Goal: Transaction & Acquisition: Purchase product/service

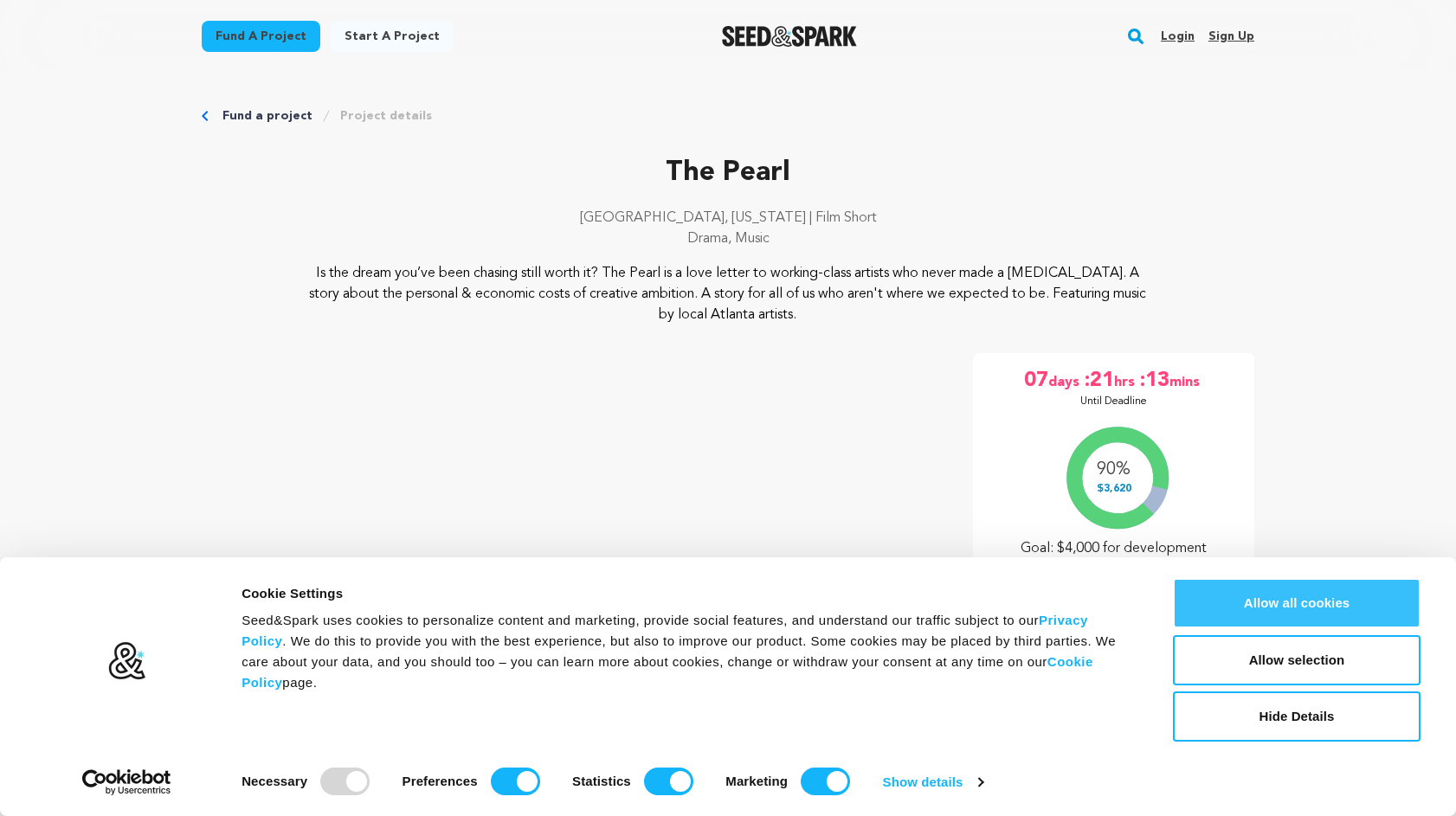
click at [1247, 591] on button "Allow all cookies" at bounding box center [1296, 603] width 248 height 50
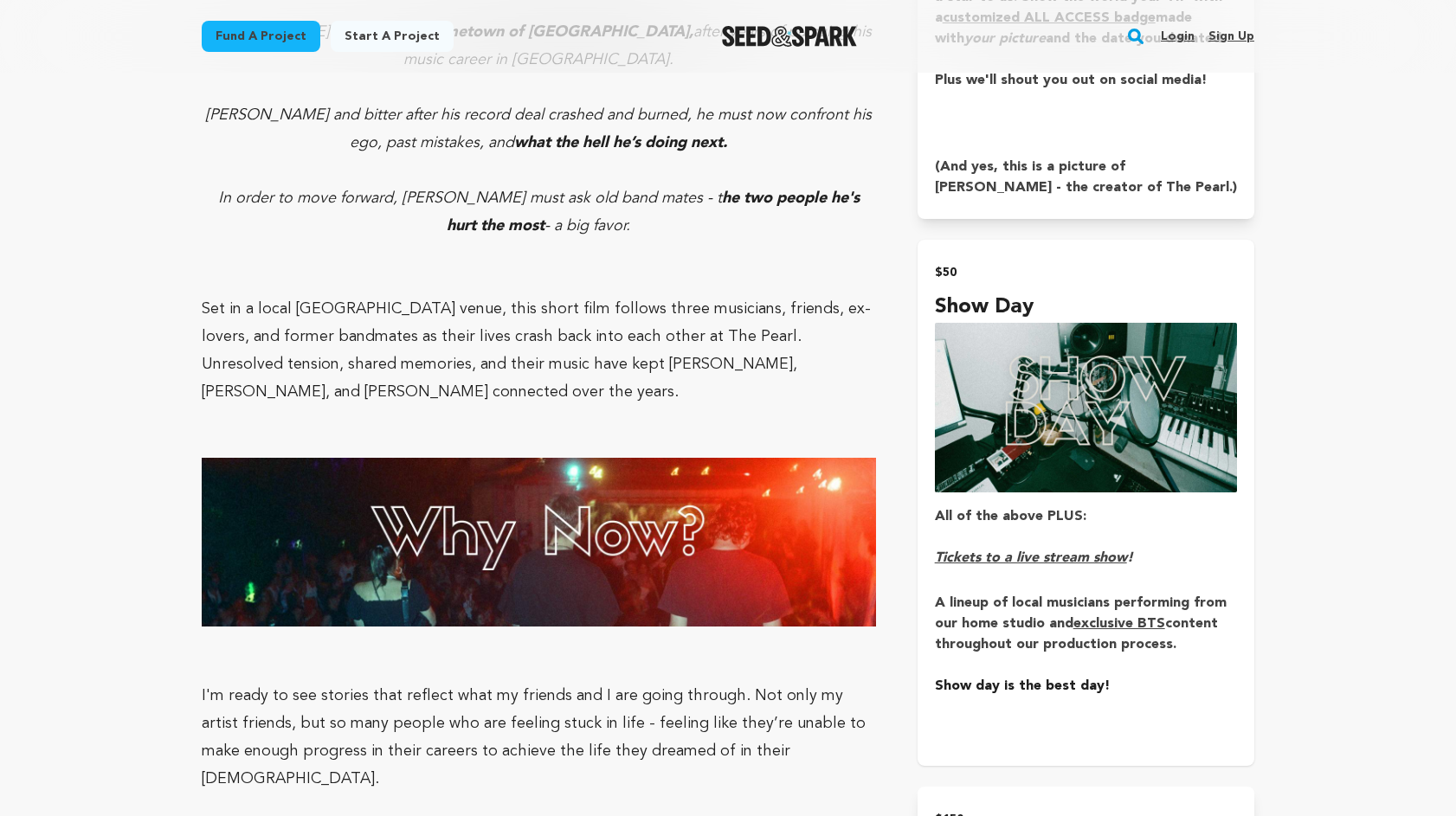
scroll to position [2210, 0]
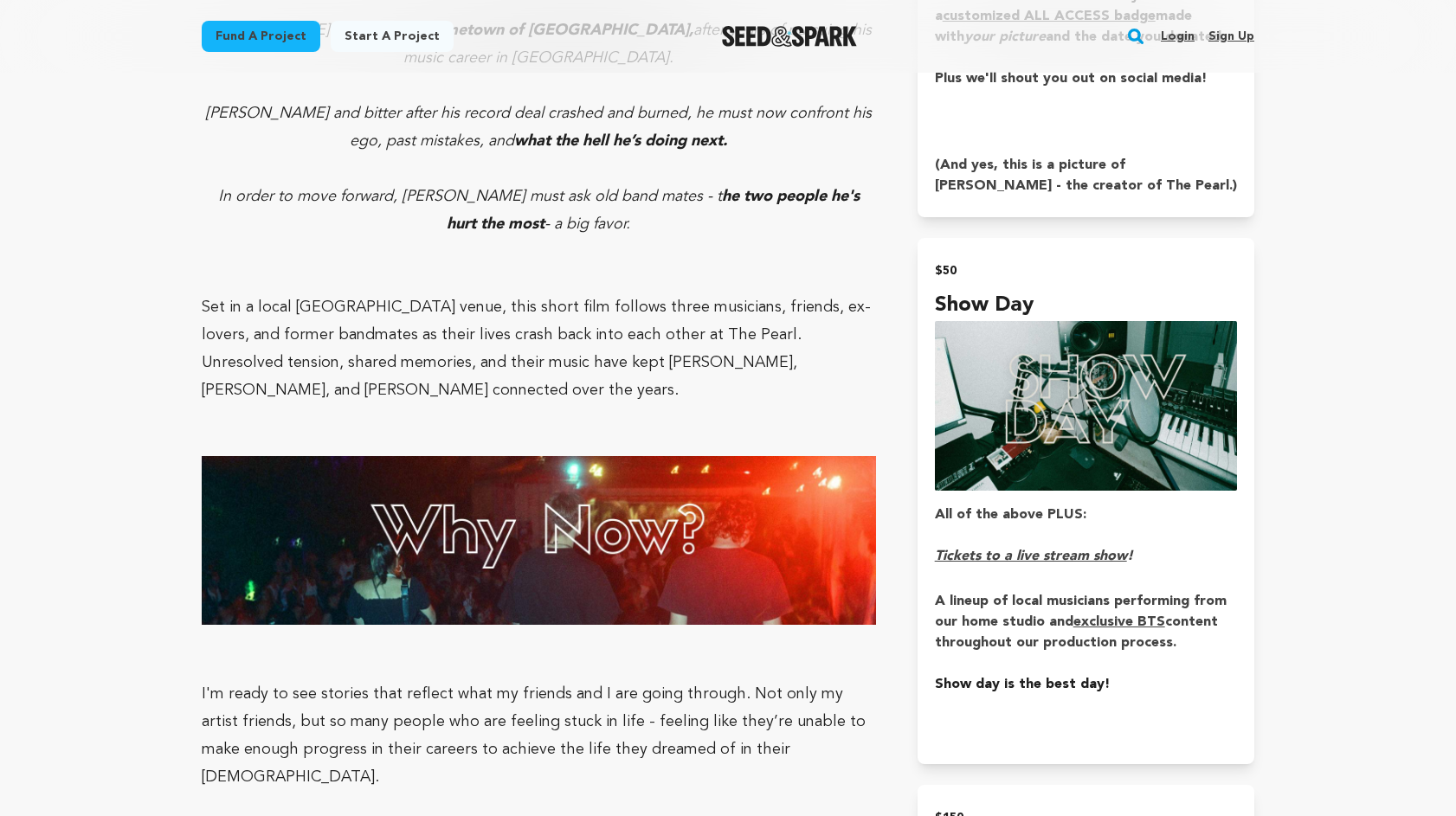
click at [1172, 38] on link "Login" at bounding box center [1177, 37] width 34 height 28
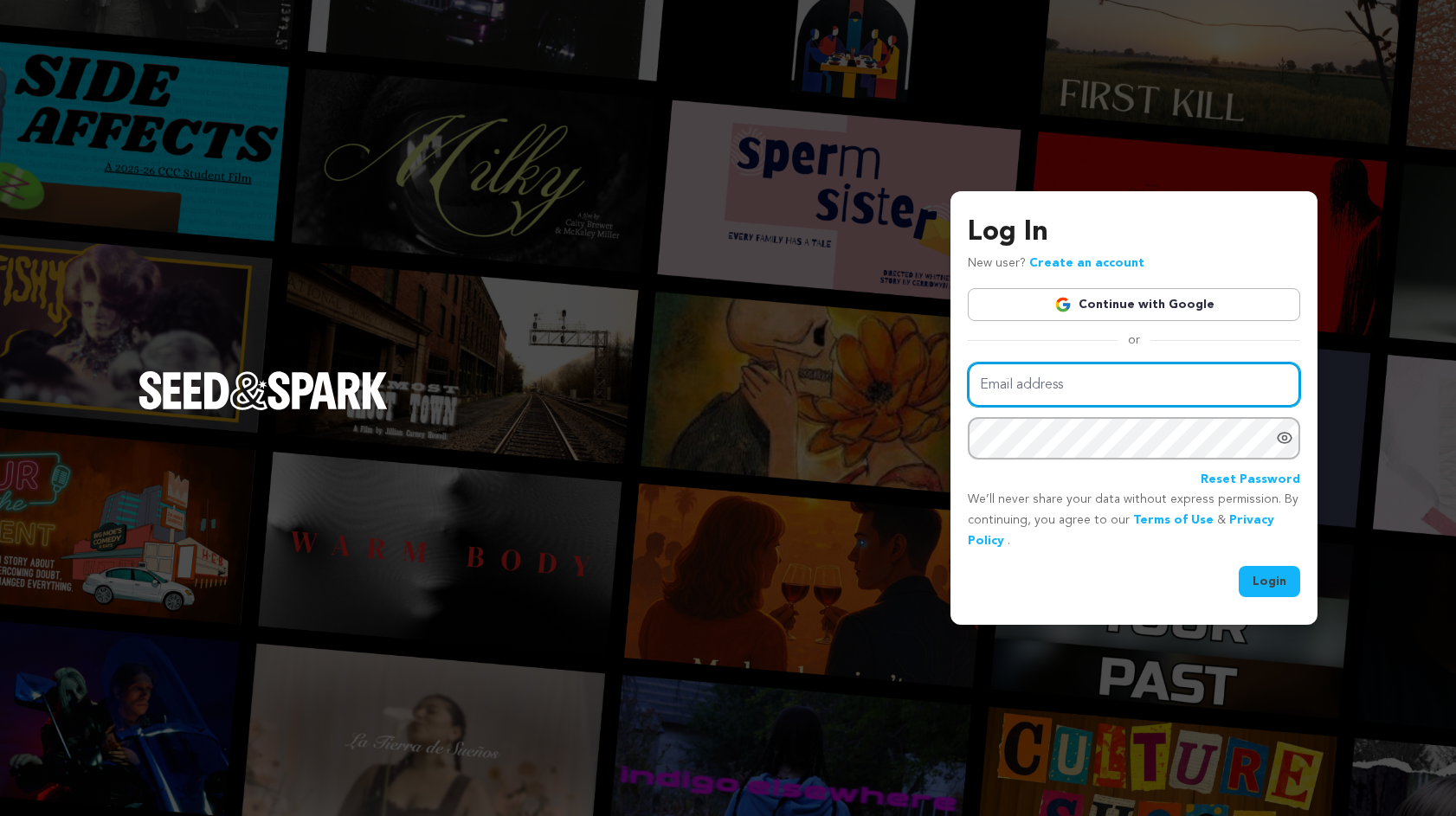
click at [1100, 379] on input "Email address" at bounding box center [1134, 384] width 332 height 44
type input "s.philippot@gmail.com"
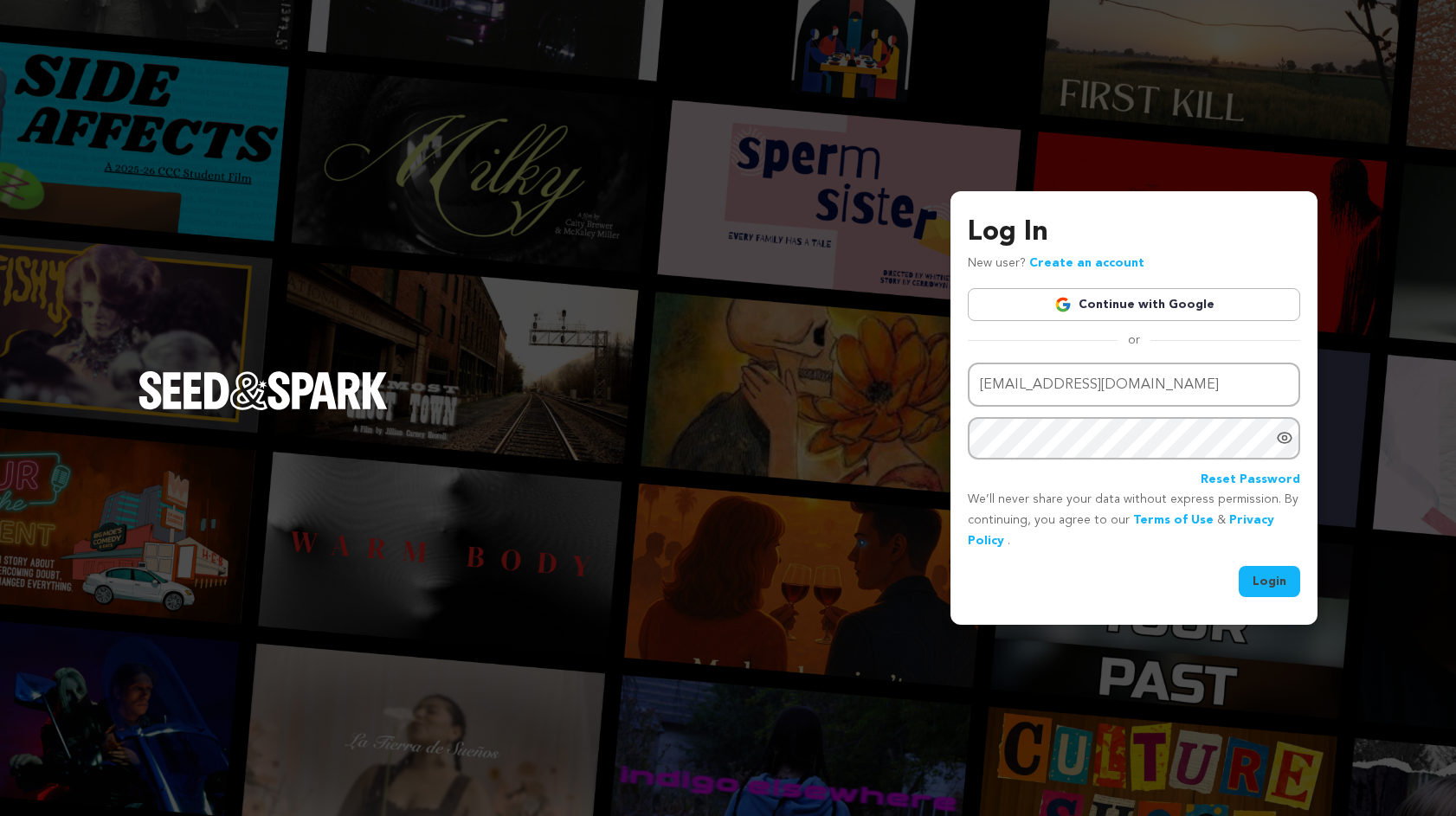
click at [1108, 461] on div "Email address s.philippot@gmail.com Password Reset Password" at bounding box center [1134, 426] width 332 height 127
click at [1239, 566] on button "Login" at bounding box center [1269, 582] width 61 height 32
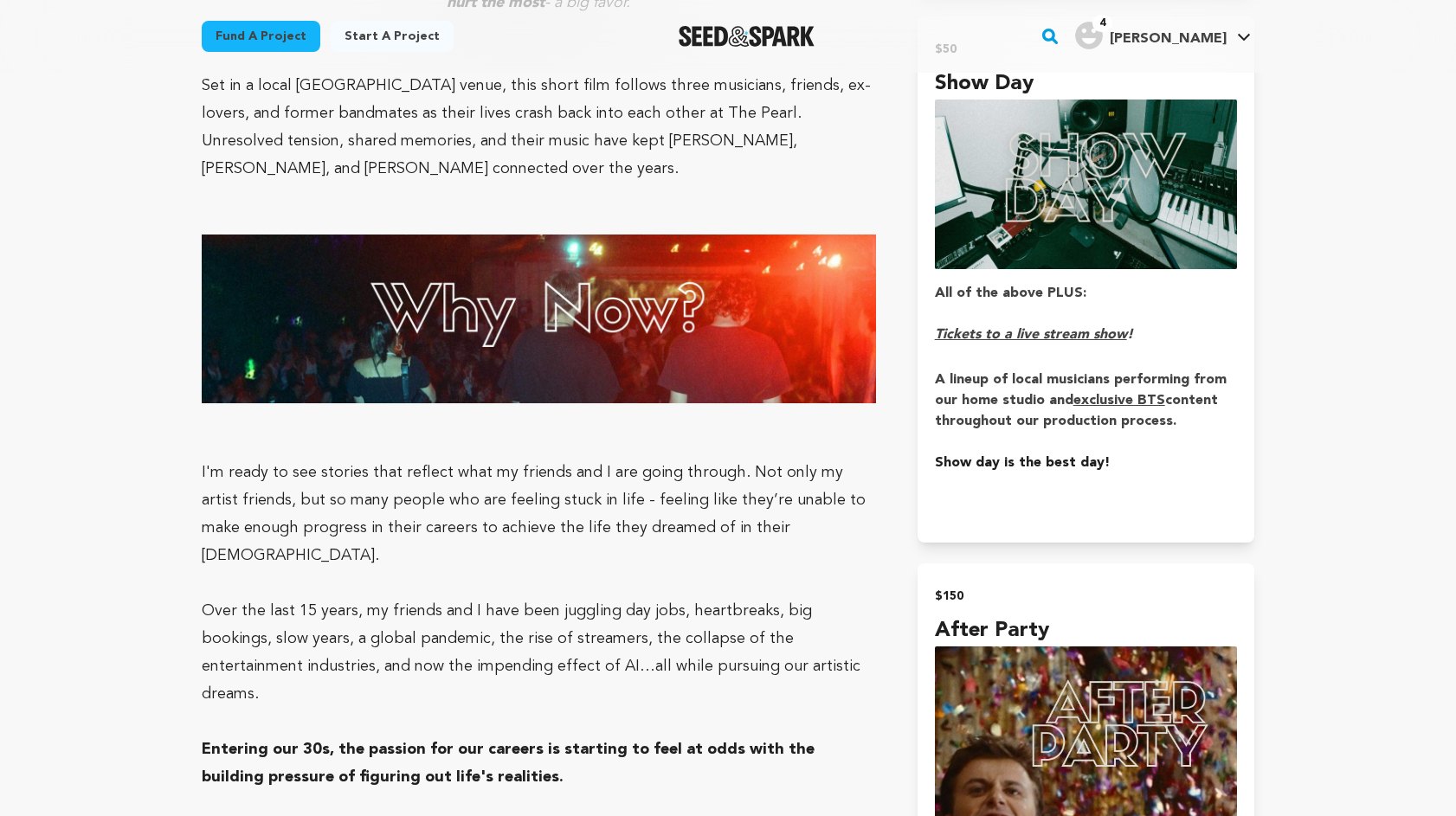
scroll to position [2446, 0]
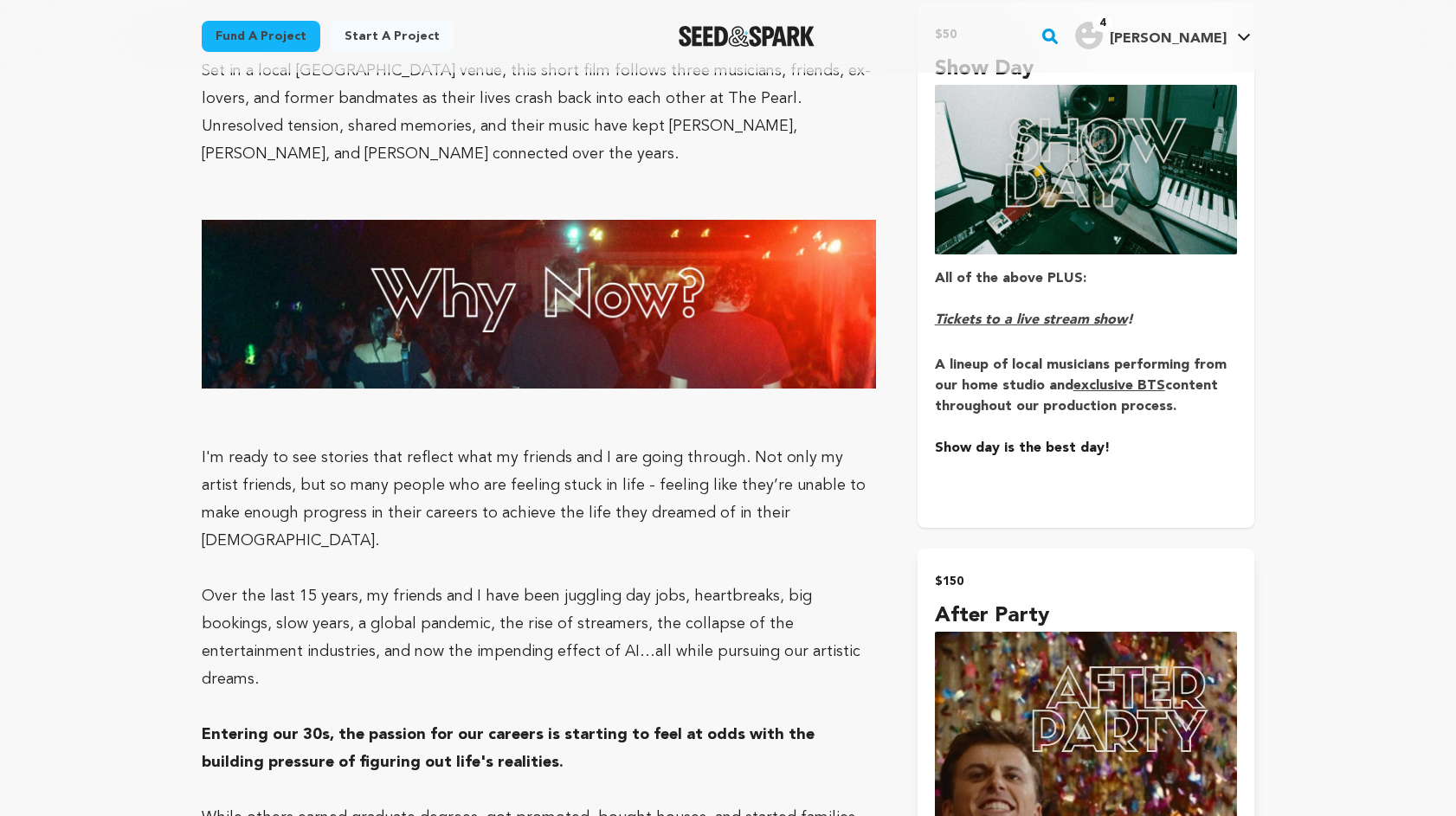
click at [1108, 143] on img "submit" at bounding box center [1086, 170] width 302 height 170
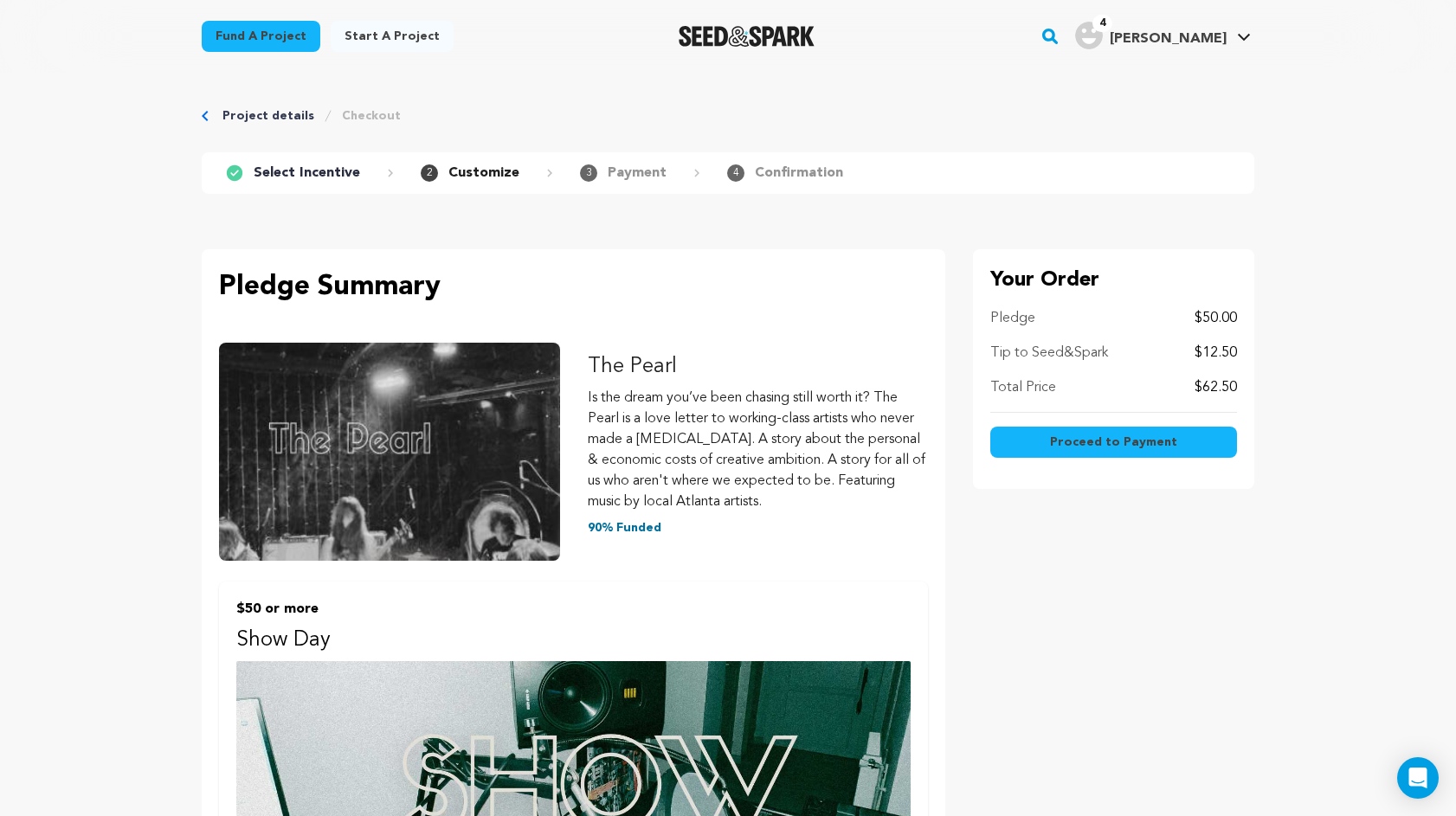
click at [1149, 445] on span "Proceed to Payment" at bounding box center [1113, 443] width 127 height 18
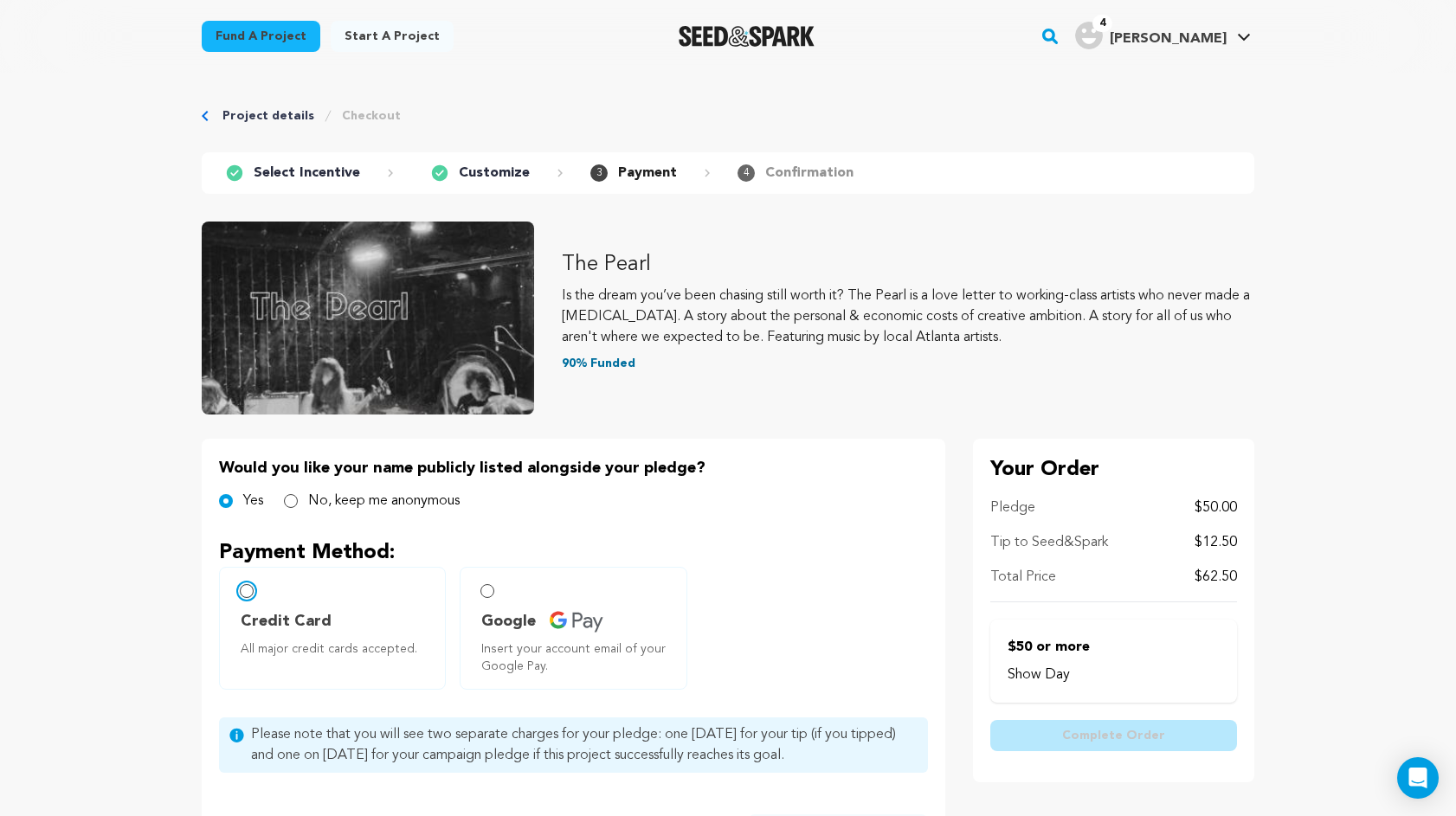
click at [247, 591] on input "Credit Card All major credit cards accepted." at bounding box center [247, 591] width 14 height 14
radio input "false"
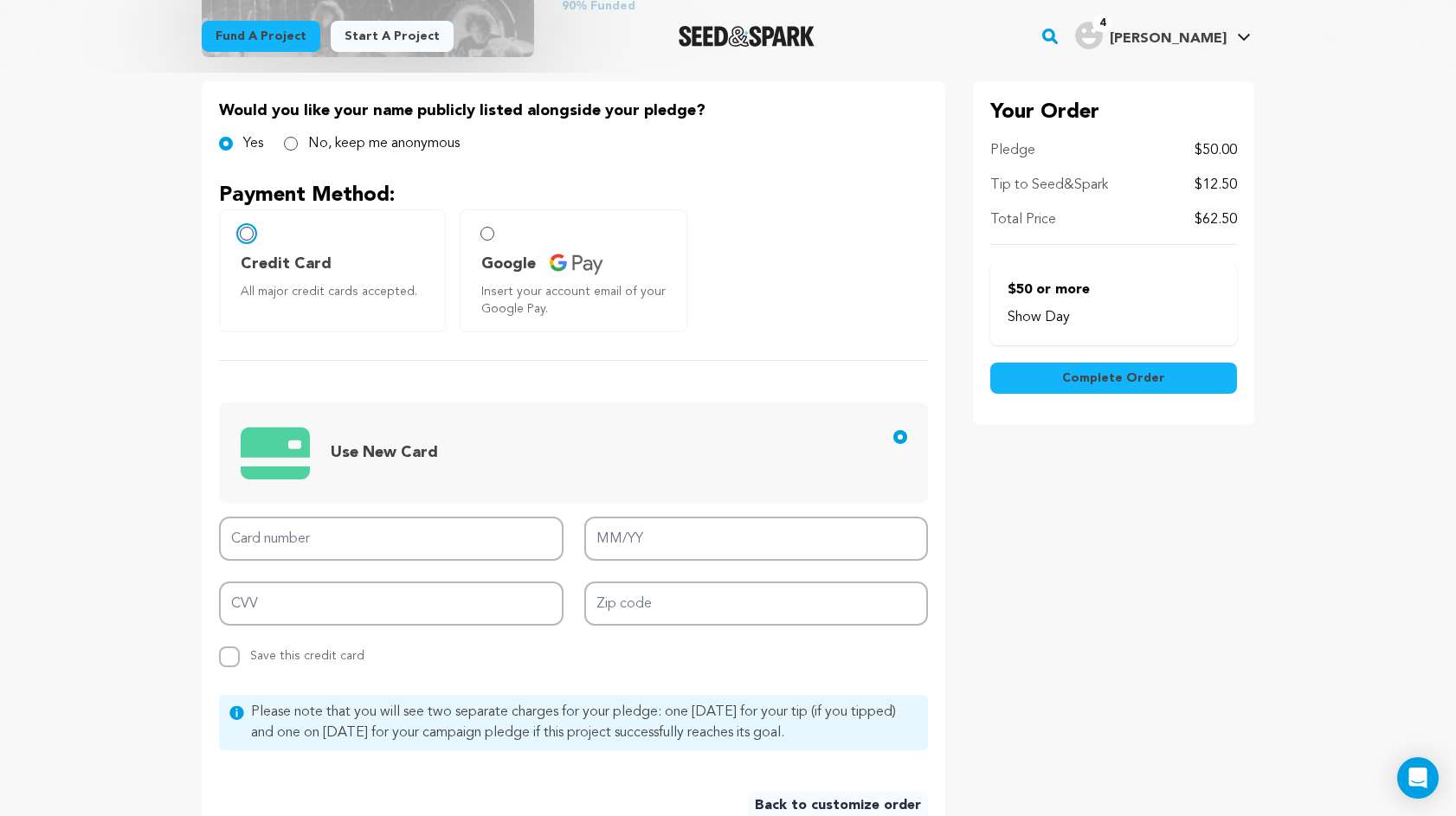
scroll to position [379, 0]
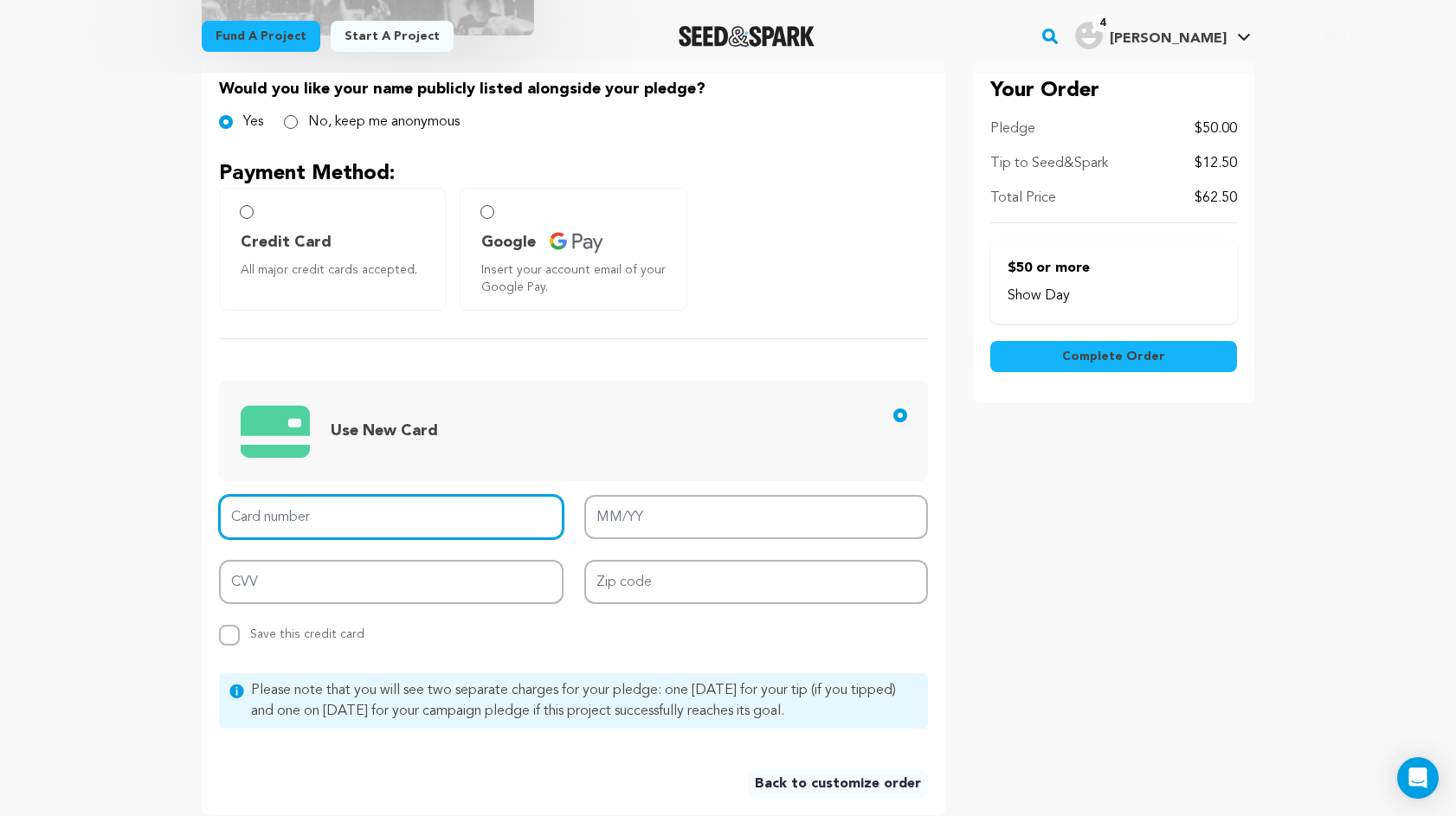
click at [285, 521] on input "Card number" at bounding box center [391, 517] width 345 height 44
type input "5526 1255 0133 9880"
type input "11/26"
drag, startPoint x: 398, startPoint y: 514, endPoint x: 64, endPoint y: 485, distance: 335.3
click at [64, 485] on main "Fund a project Start a project Search" at bounding box center [728, 447] width 1456 height 1653
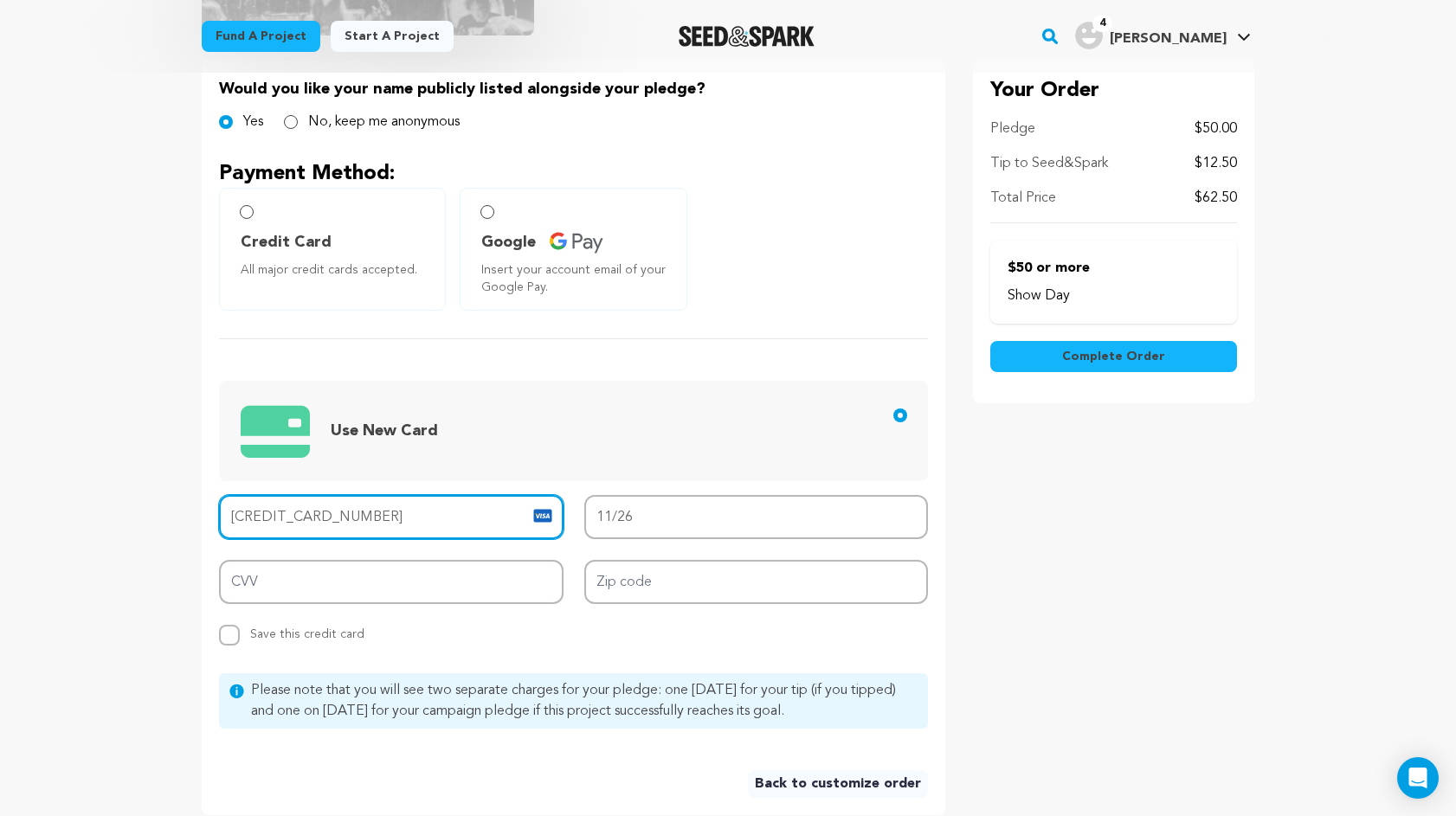
type input "4514 0118 2320 0322"
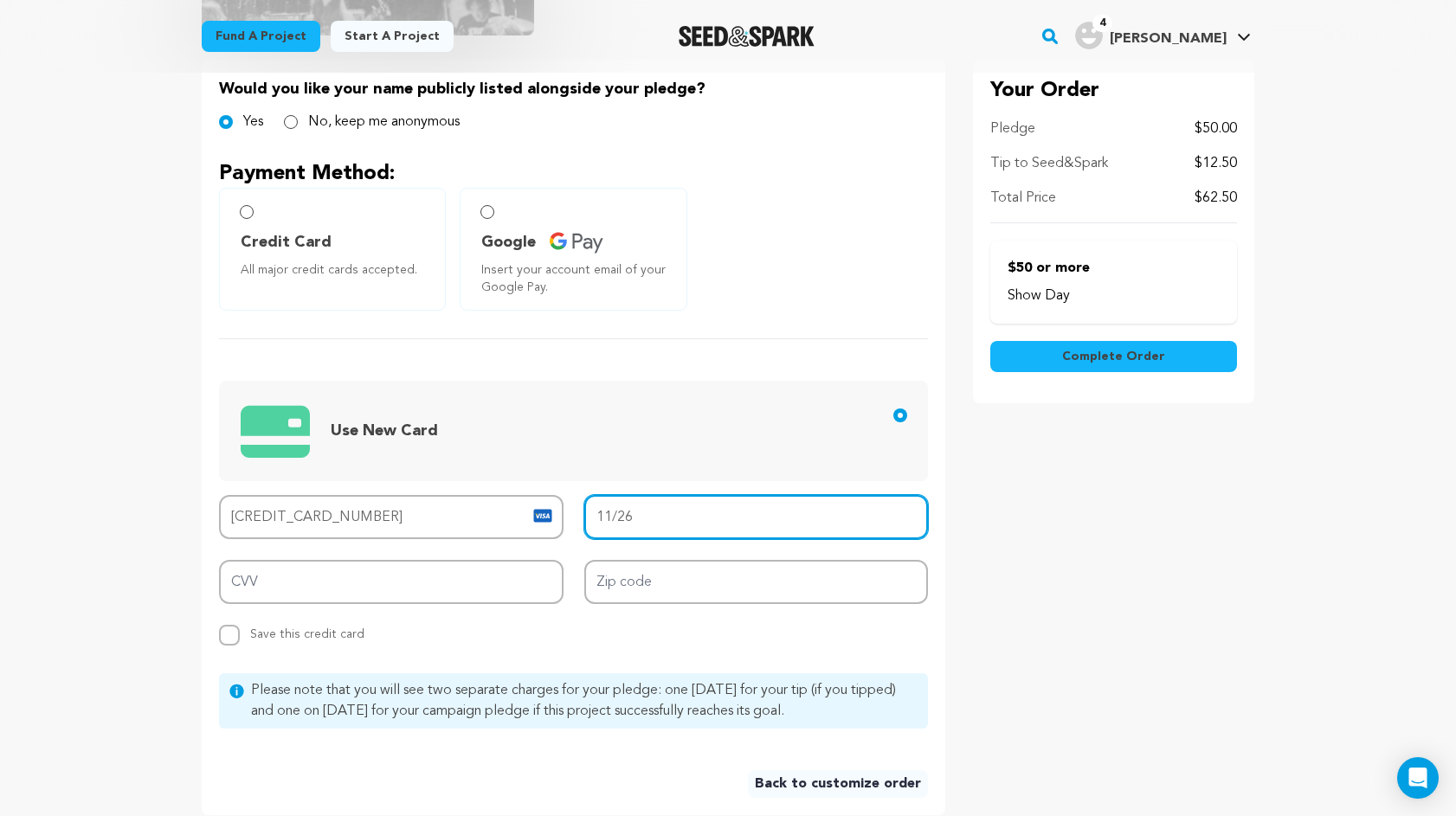
click at [621, 514] on input "11/26" at bounding box center [756, 517] width 345 height 44
drag, startPoint x: 609, startPoint y: 511, endPoint x: 588, endPoint y: 511, distance: 21.0
click at [588, 511] on input "11/26" at bounding box center [756, 517] width 345 height 44
type input "02/62"
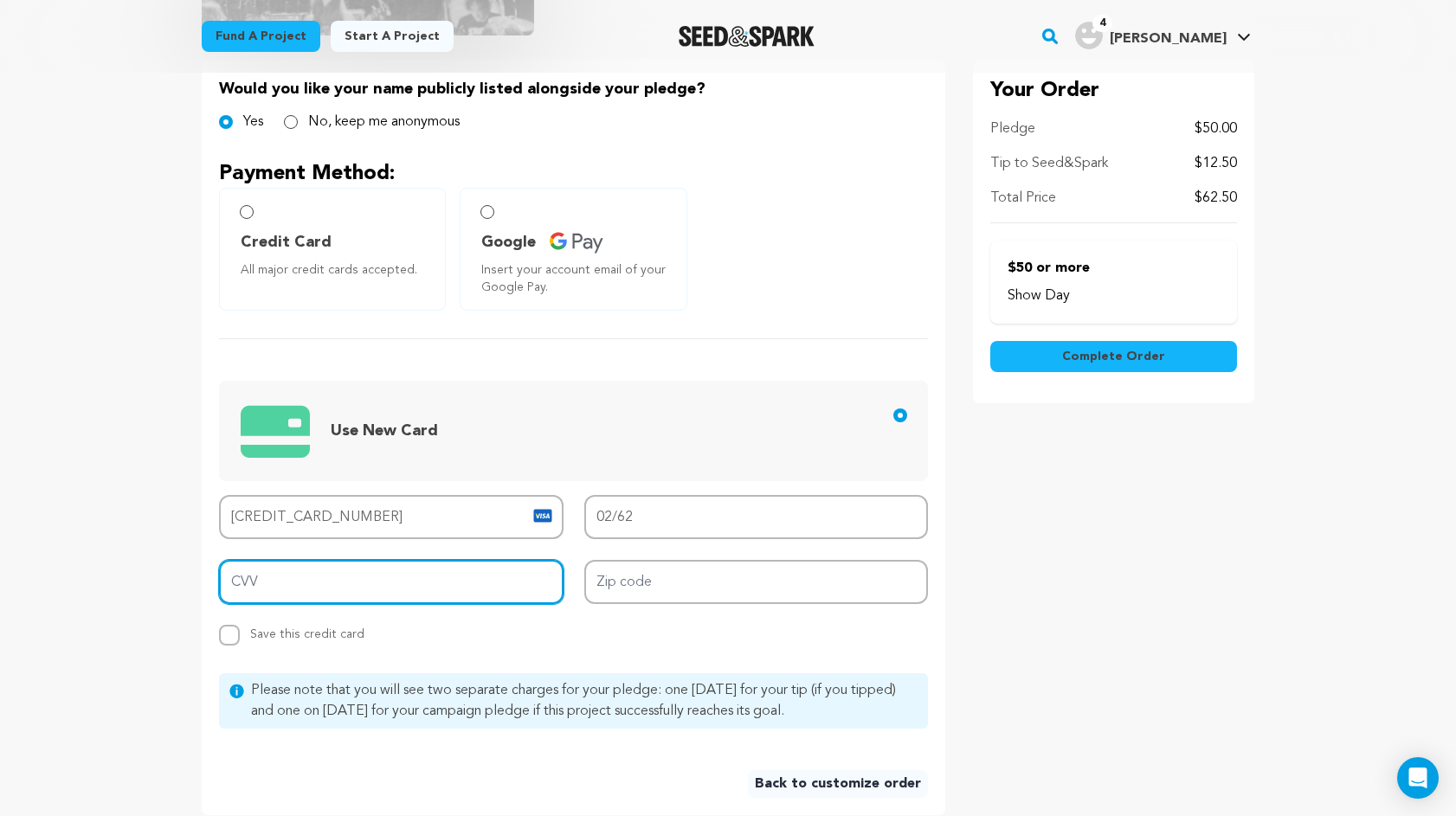
click at [389, 584] on input "CVV" at bounding box center [391, 582] width 345 height 44
type input "07"
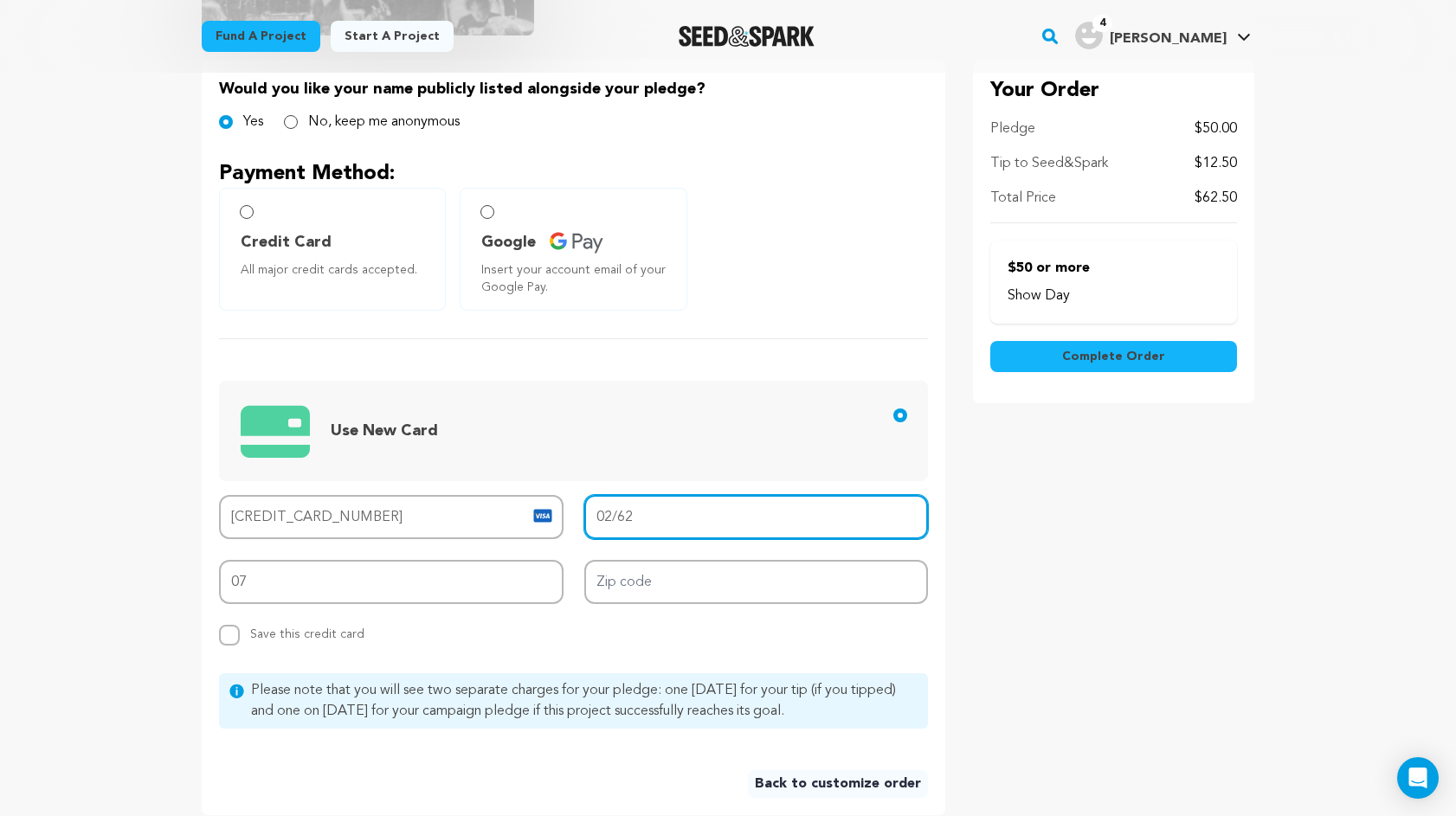
click at [629, 522] on input "02/62" at bounding box center [756, 517] width 345 height 44
type input "02/26"
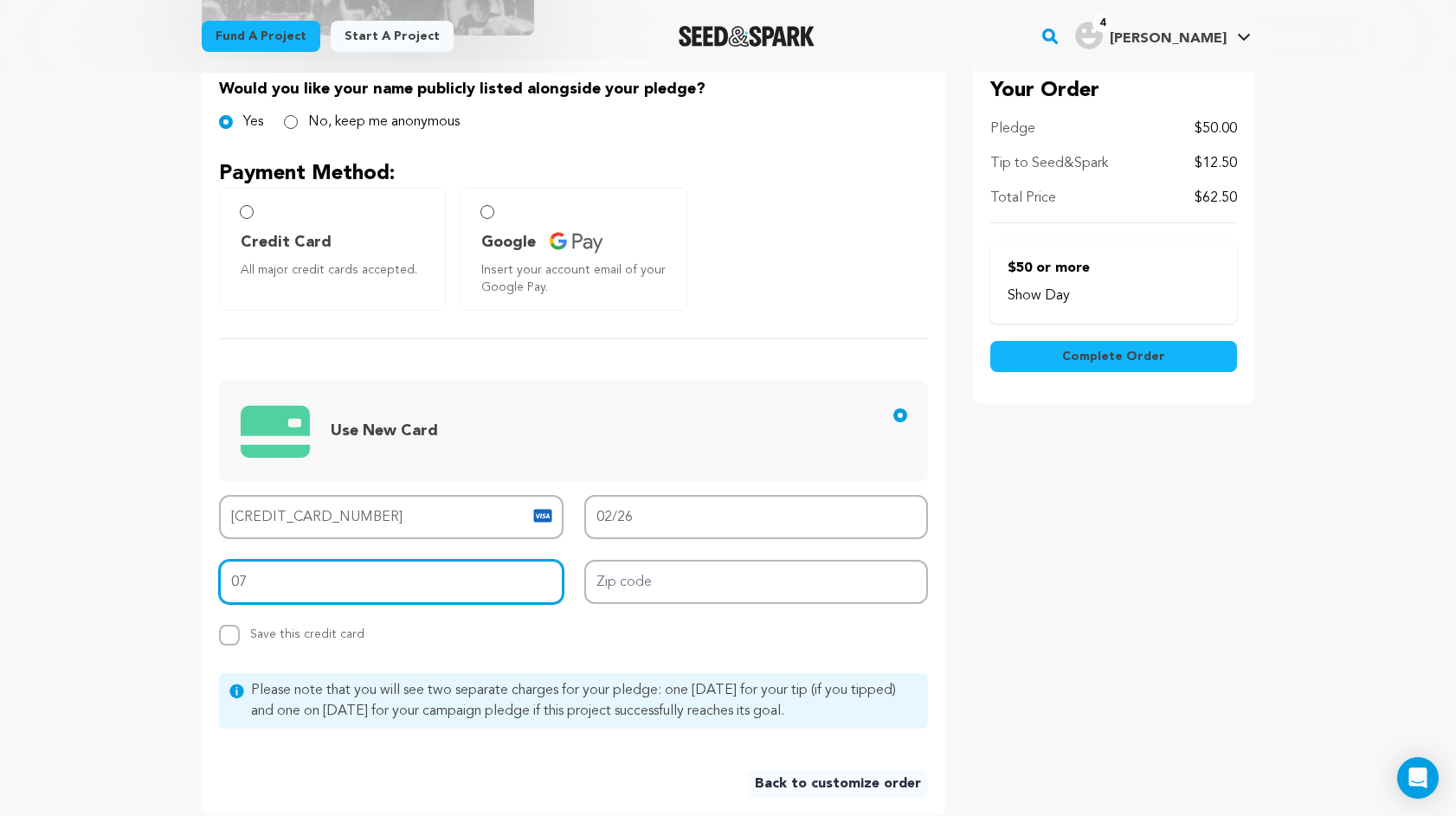
click at [415, 578] on input "07" at bounding box center [391, 582] width 345 height 44
type input "073"
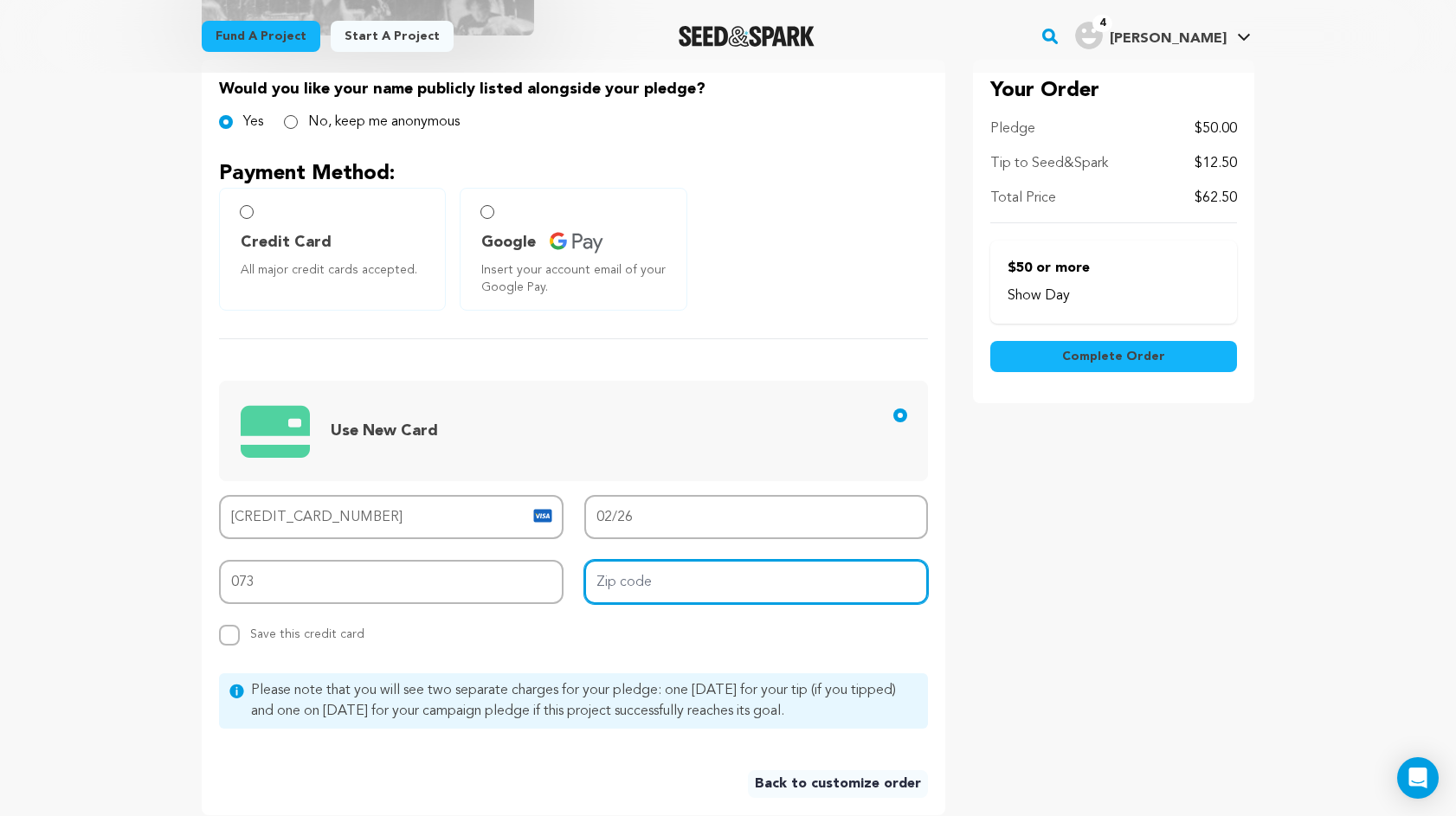
click at [600, 575] on input "Zip code" at bounding box center [756, 582] width 345 height 44
type input "T2V 4C8"
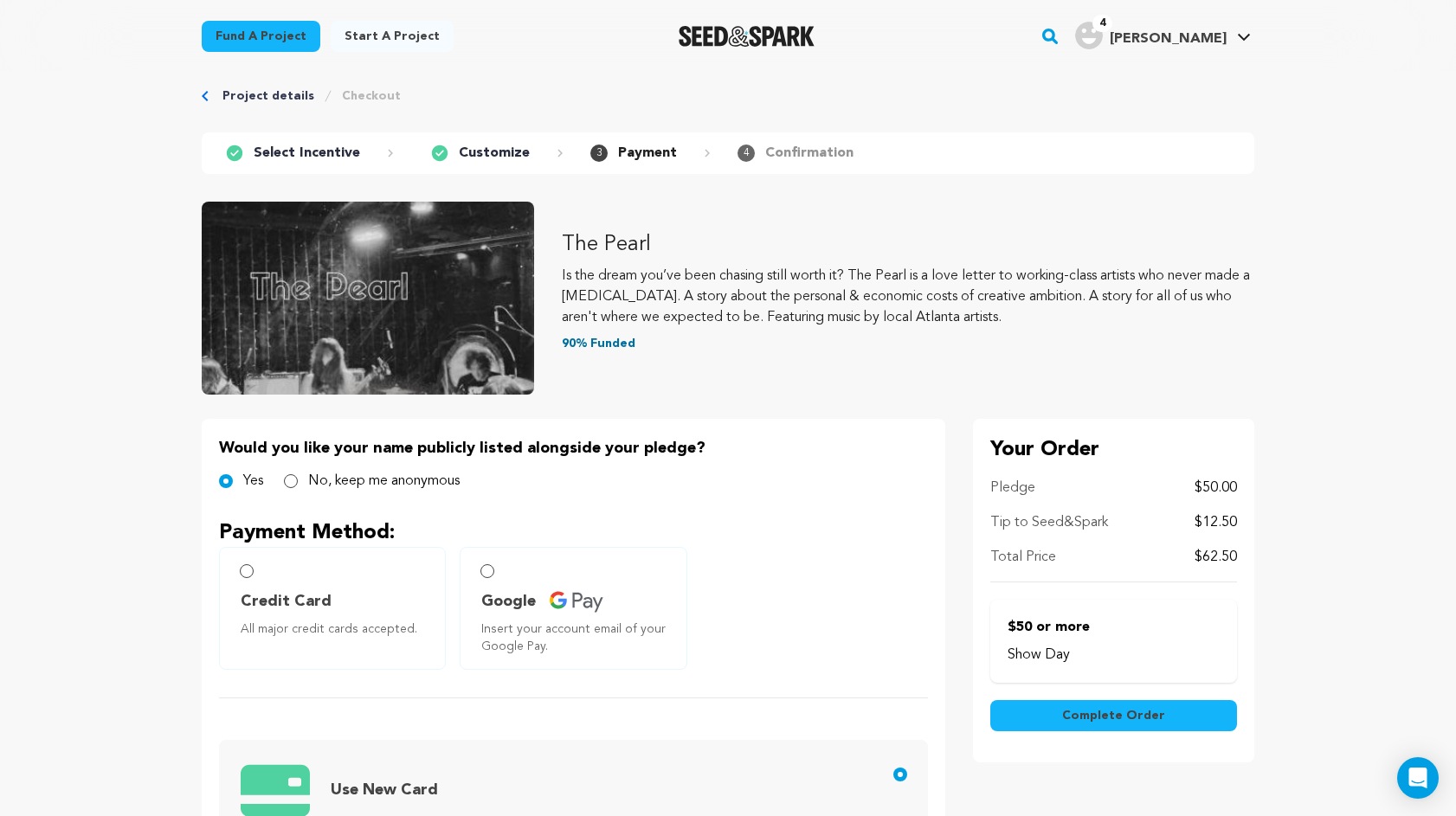
scroll to position [0, 0]
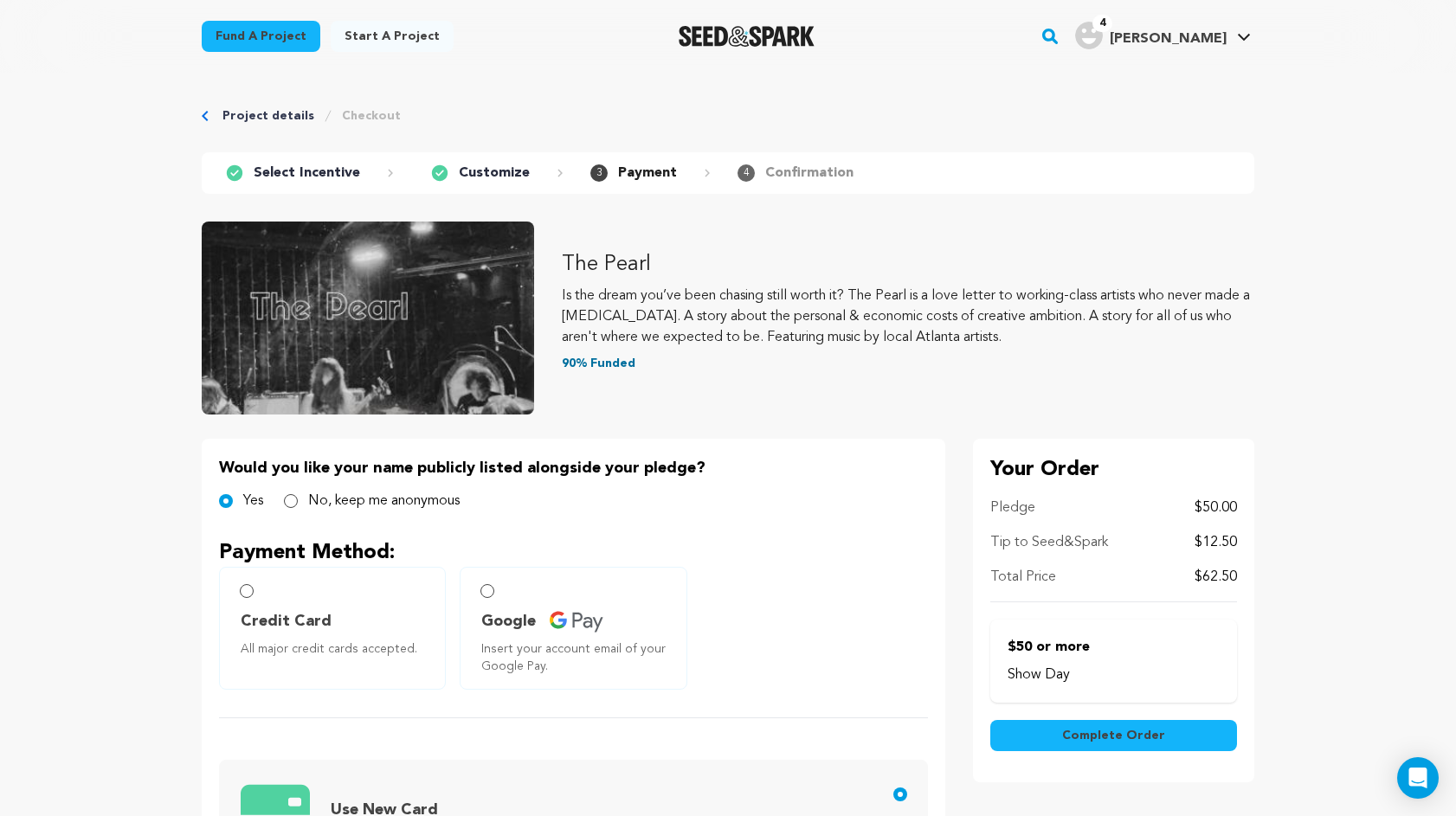
click at [1165, 731] on button "Complete Order" at bounding box center [1113, 736] width 247 height 32
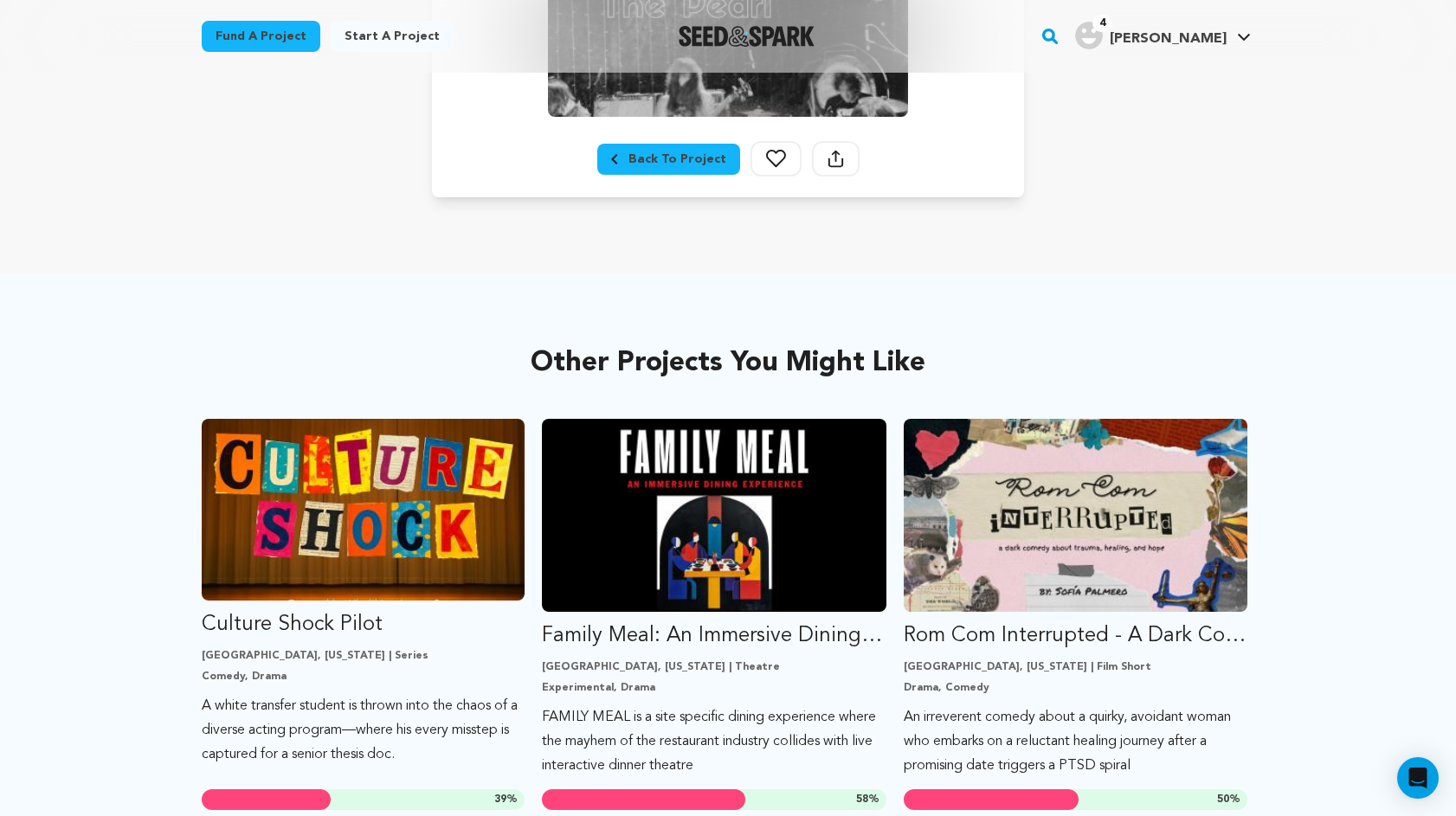
scroll to position [640, 0]
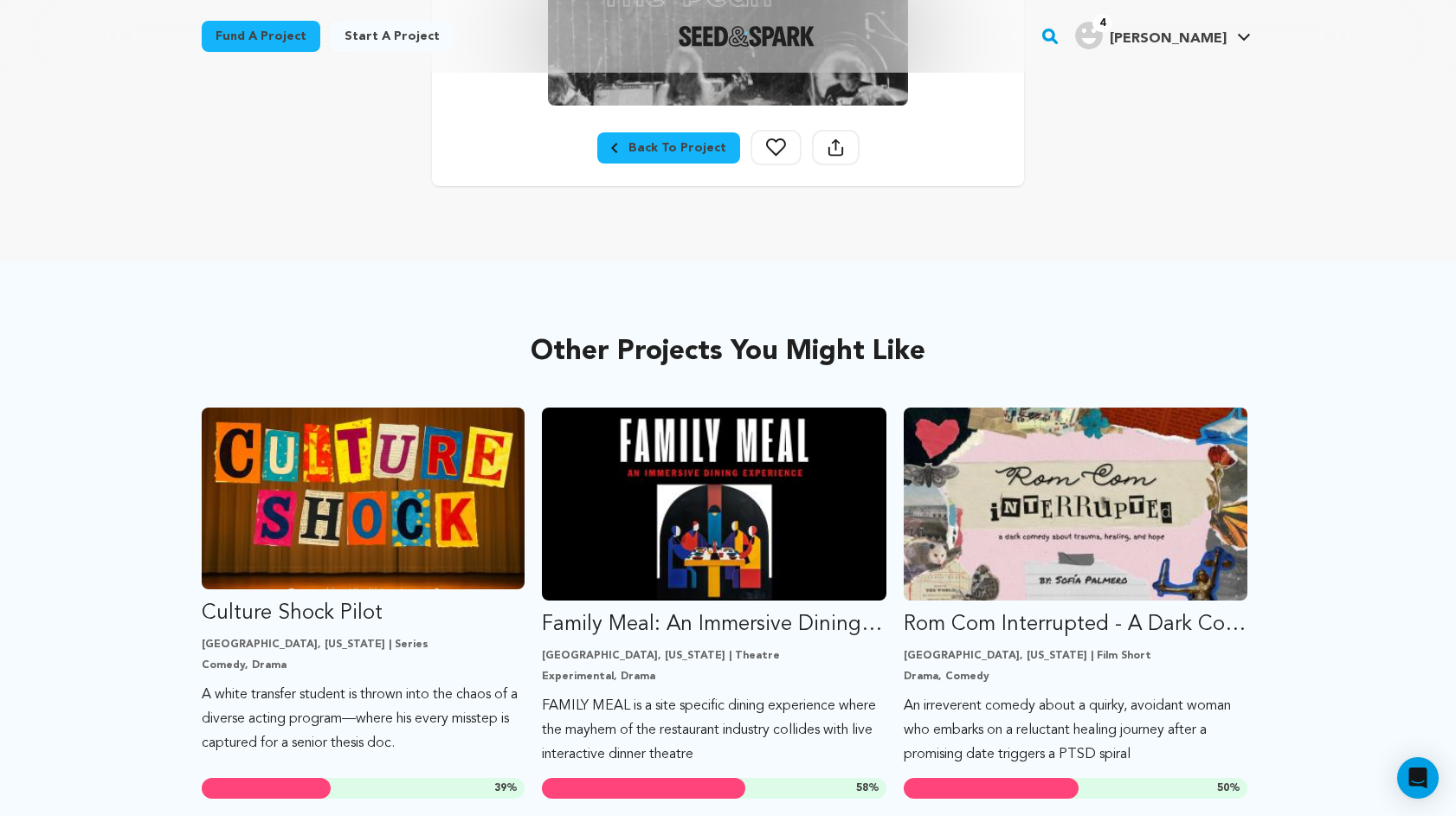
click at [647, 162] on link "Back To Project" at bounding box center [669, 148] width 143 height 32
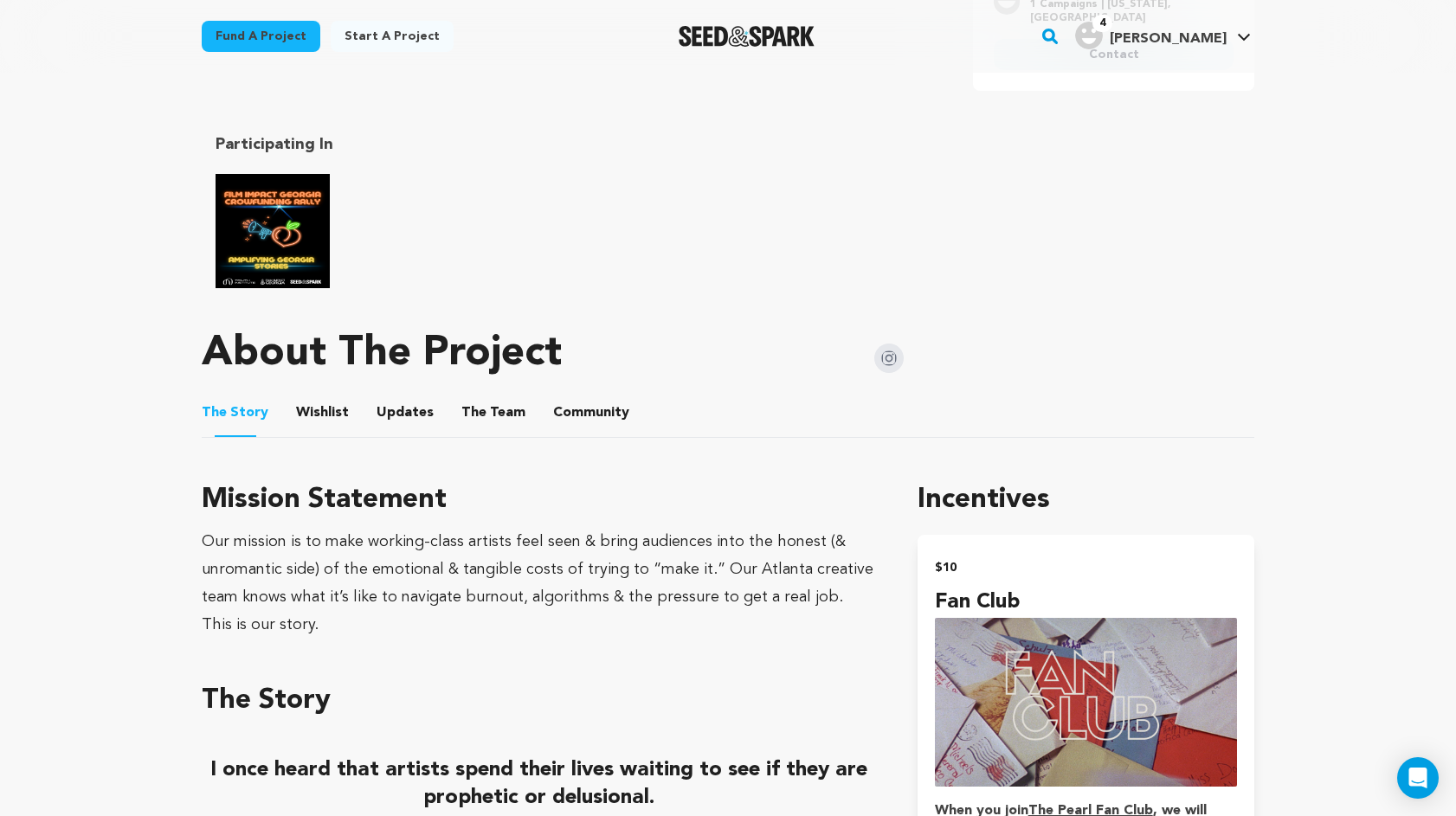
scroll to position [822, 0]
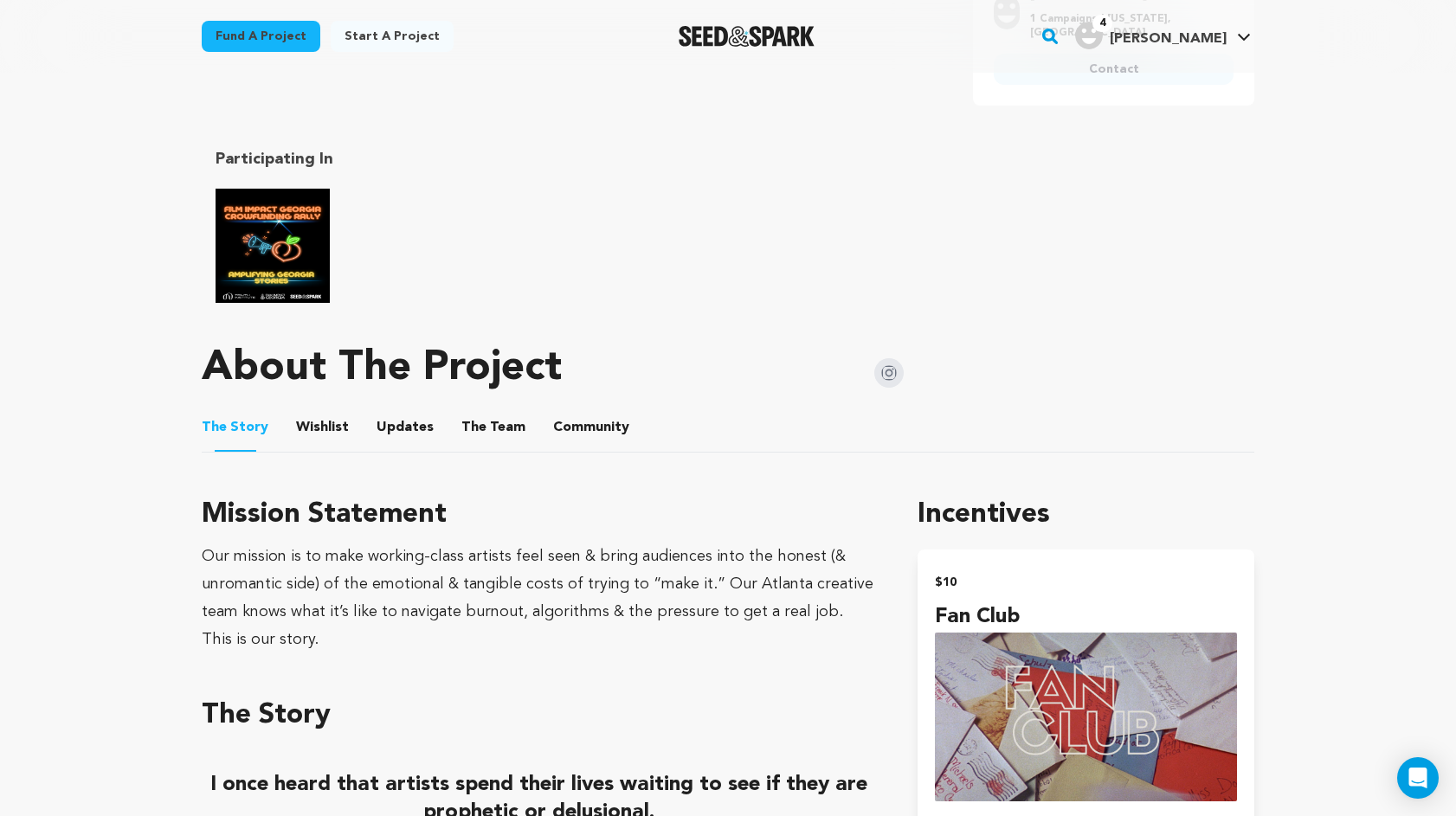
click at [298, 262] on img "Film Impact Georgia Rally" at bounding box center [273, 246] width 115 height 115
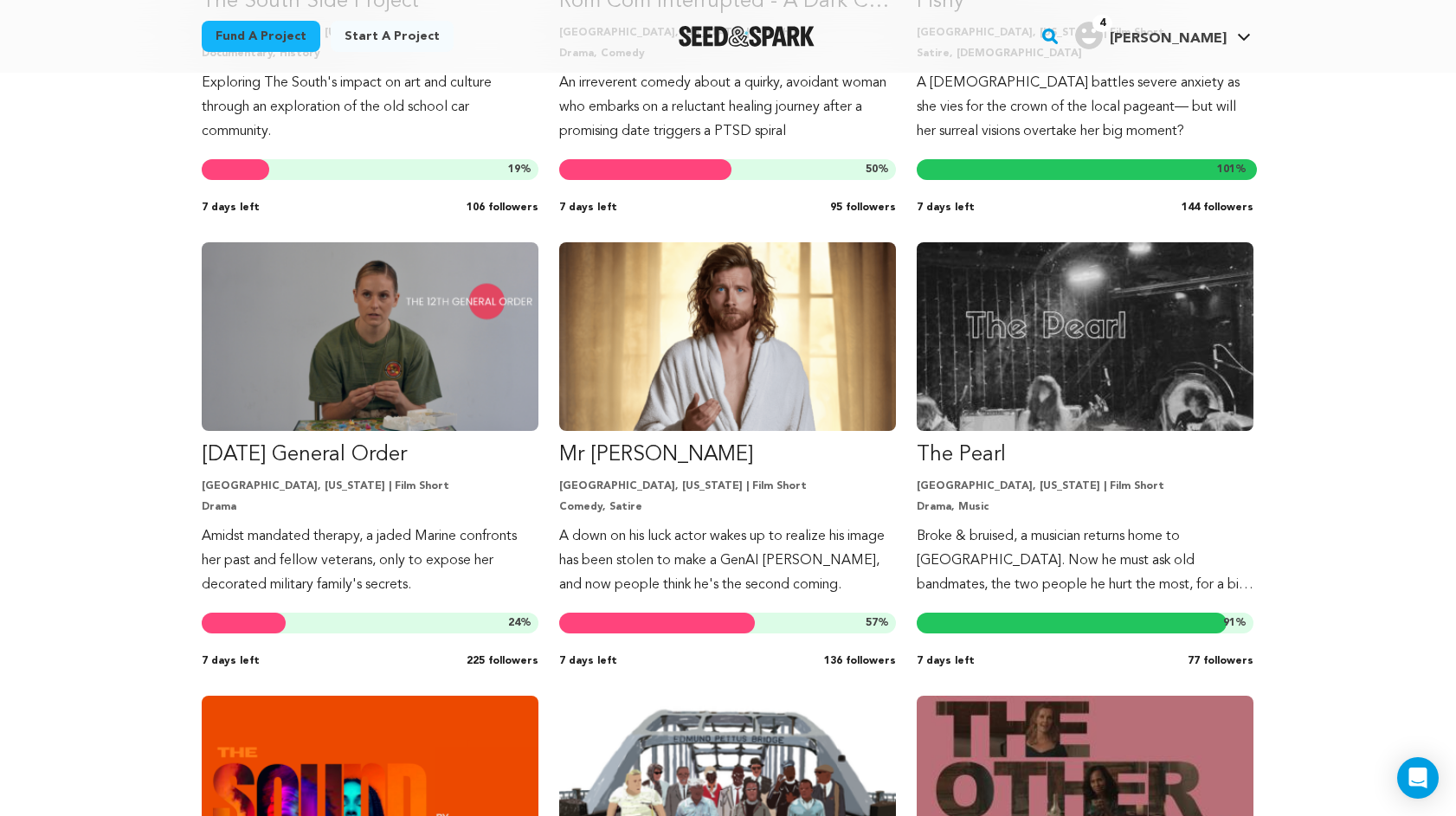
scroll to position [767, 0]
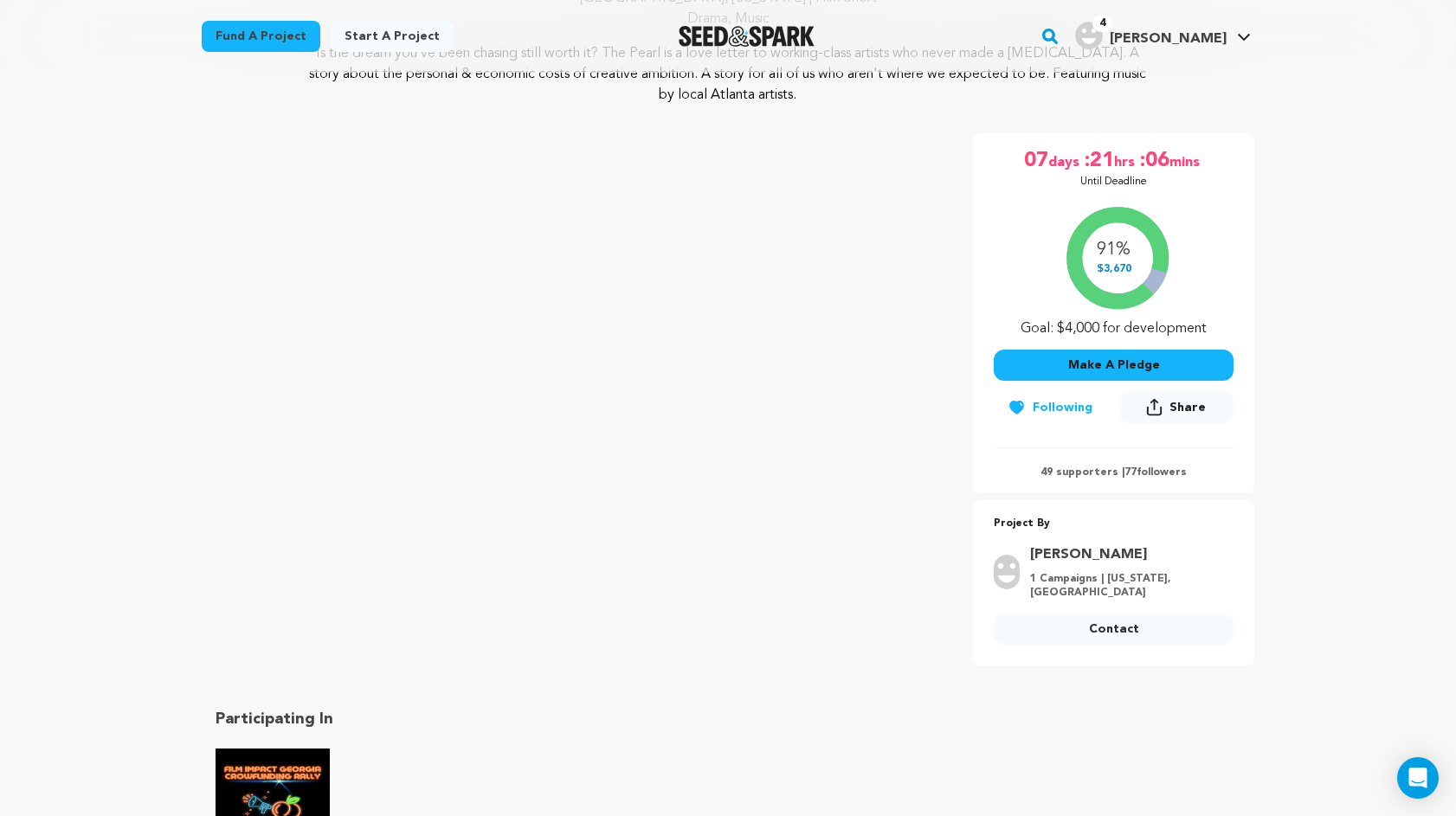
scroll to position [265, 0]
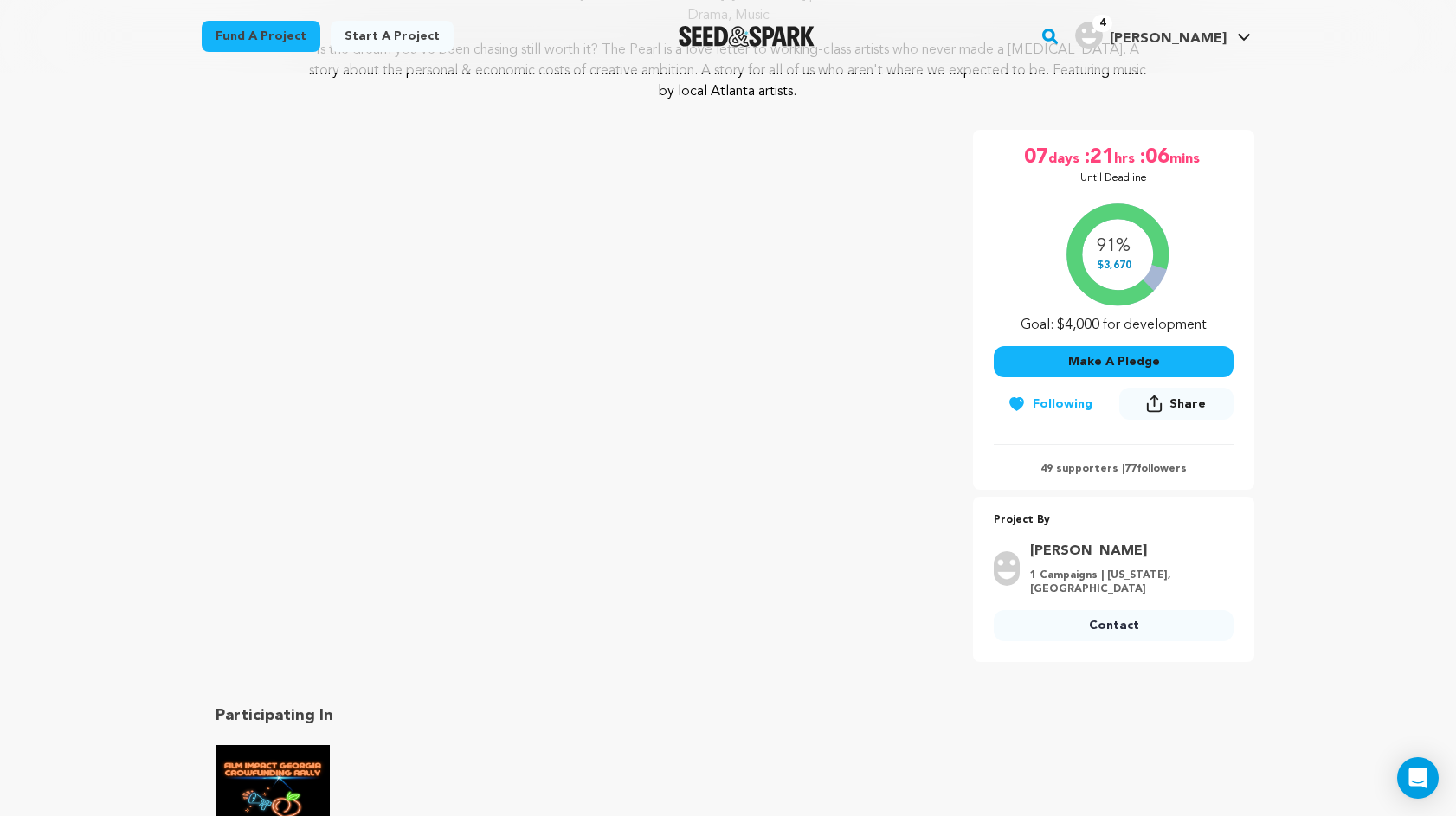
click at [1178, 397] on span "Share" at bounding box center [1187, 404] width 37 height 18
